Goal: Check status: Check status

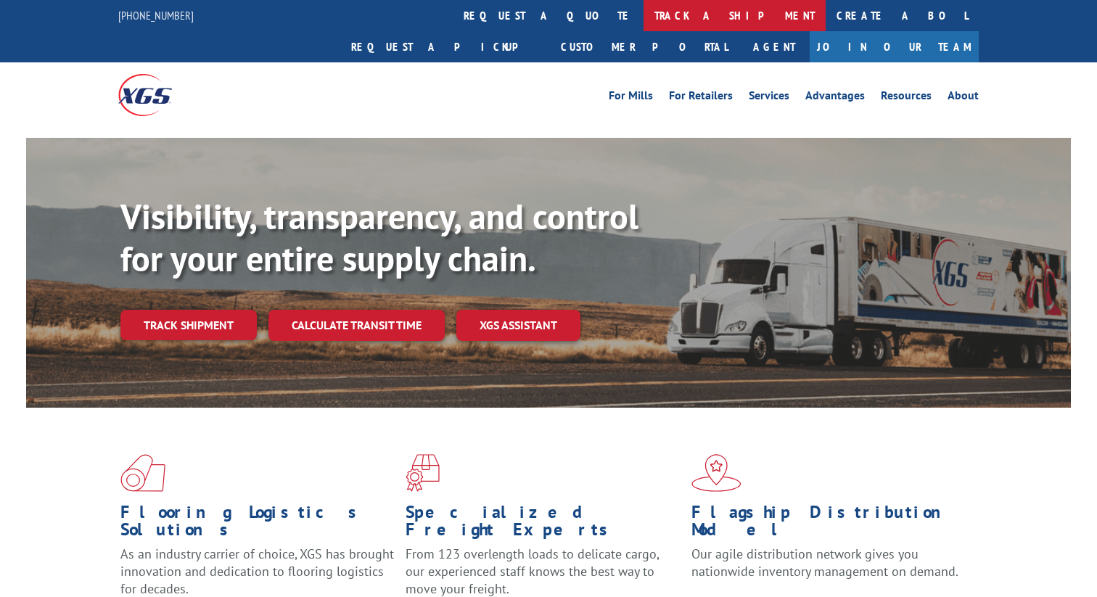
click at [644, 20] on link "track a shipment" at bounding box center [735, 15] width 182 height 31
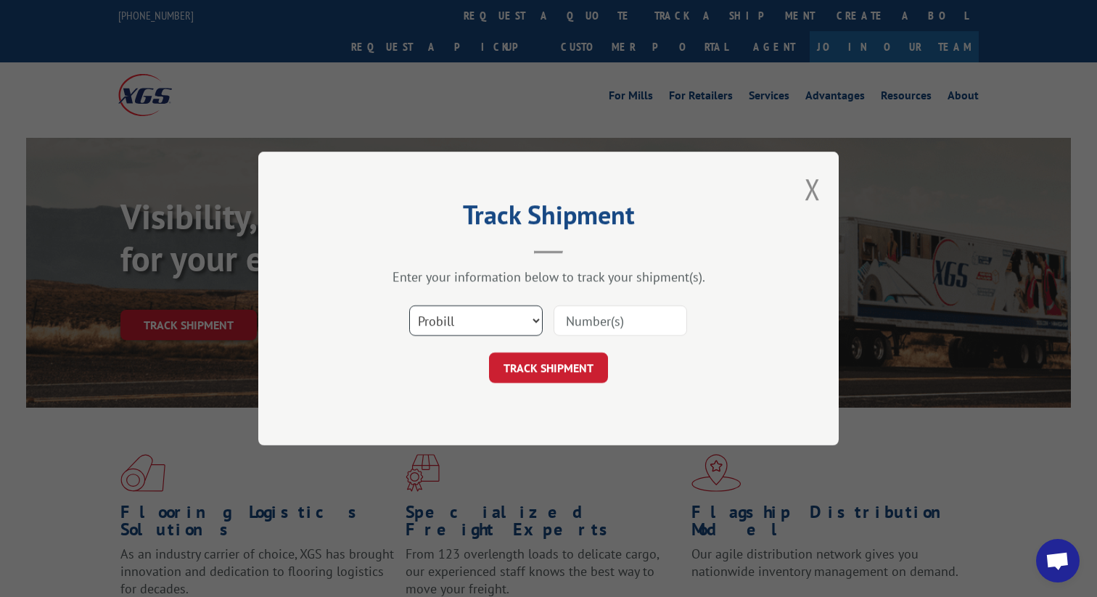
scroll to position [1001, 0]
click at [437, 330] on select "Select category... Probill BOL PO" at bounding box center [475, 320] width 133 height 30
select select "bol"
click at [591, 318] on input at bounding box center [620, 320] width 133 height 30
paste input "3376951"
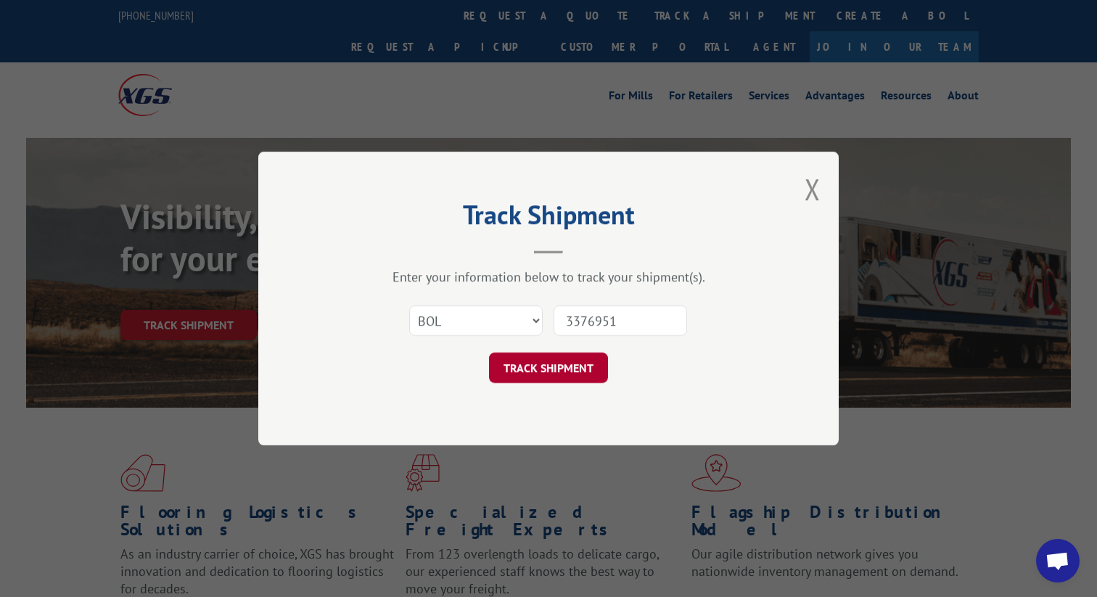
type input "3376951"
click at [552, 378] on button "TRACK SHIPMENT" at bounding box center [548, 368] width 119 height 30
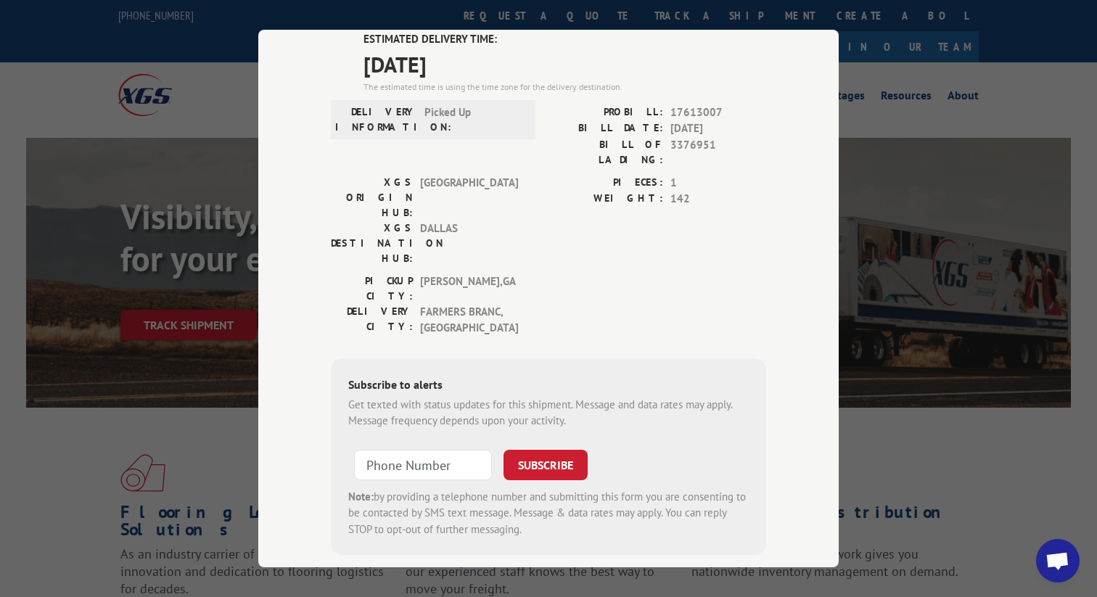
scroll to position [0, 0]
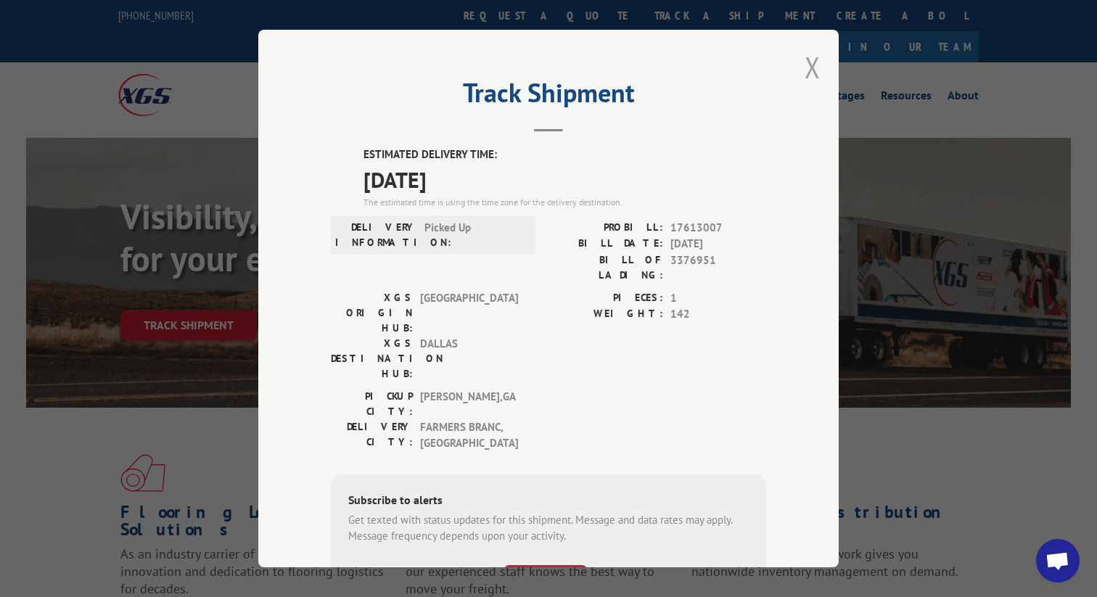
click at [813, 66] on button "Close modal" at bounding box center [813, 67] width 16 height 38
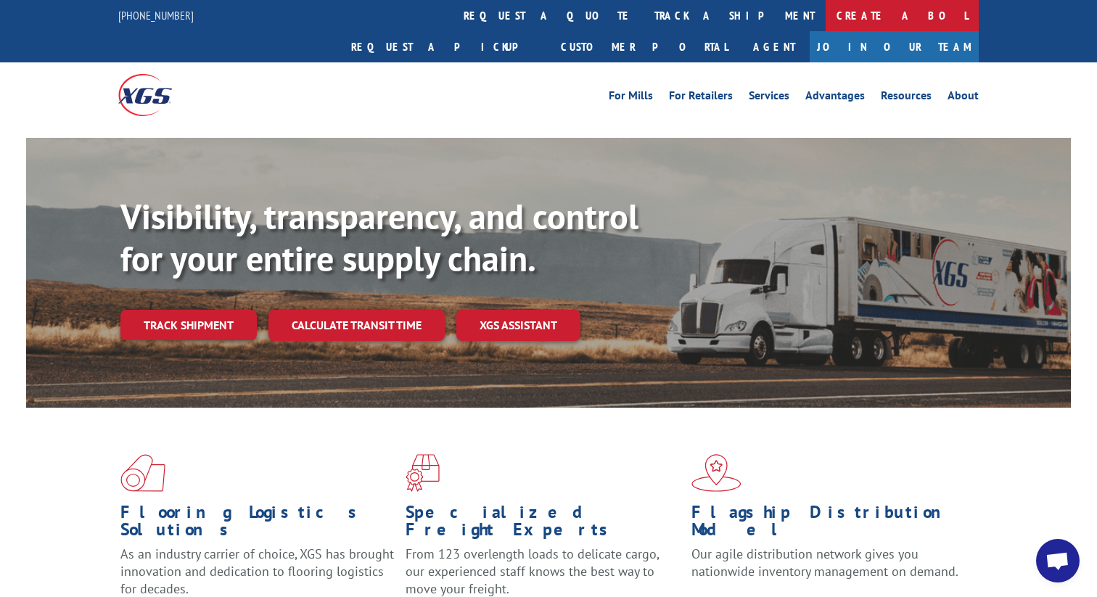
scroll to position [1028, 0]
